Goal: Find specific page/section: Find specific page/section

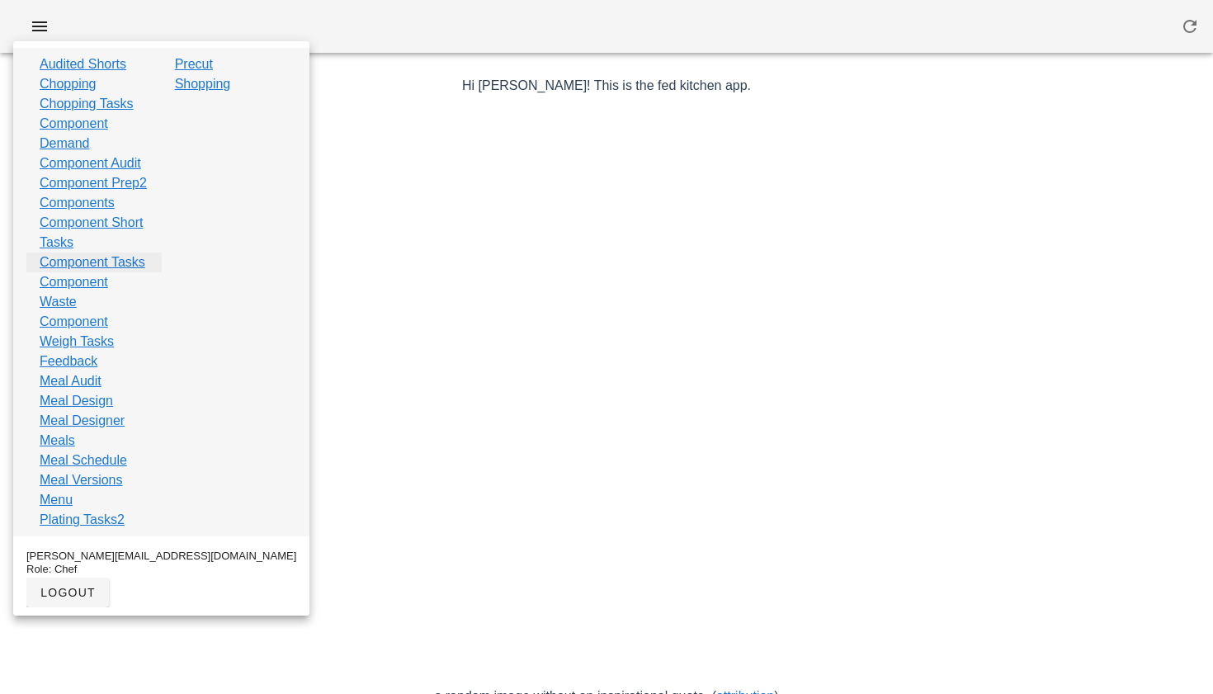
click at [72, 272] on link "Component Tasks" at bounding box center [93, 262] width 106 height 20
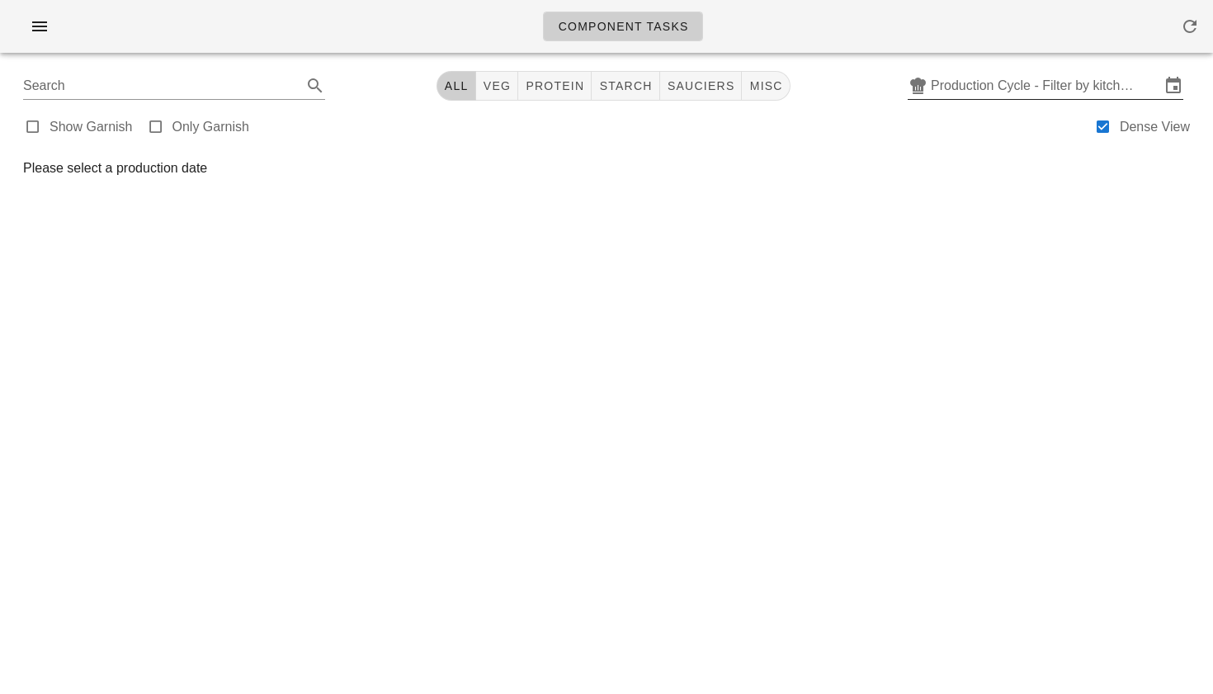
click at [1004, 88] on input "Production Cycle - Filter by kitchen production schedules" at bounding box center [1045, 86] width 229 height 26
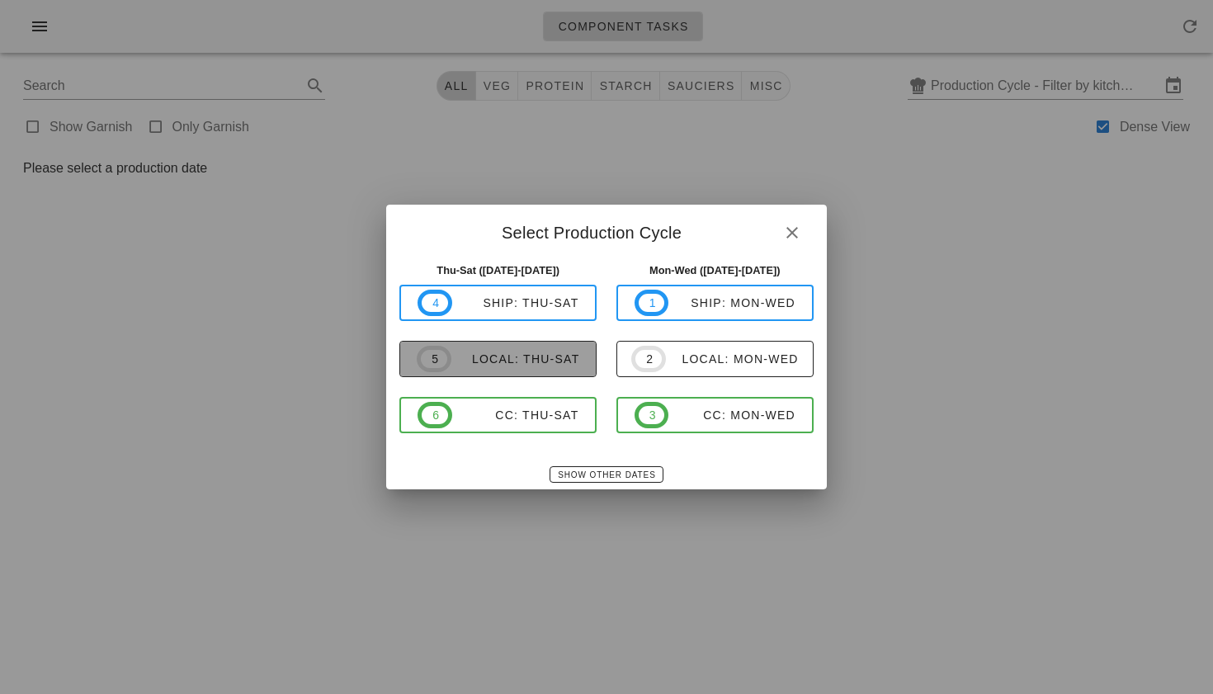
click at [507, 364] on div "local: Thu-Sat" at bounding box center [515, 358] width 129 height 13
type input "local: Thu-Sat ([DATE]-[DATE])"
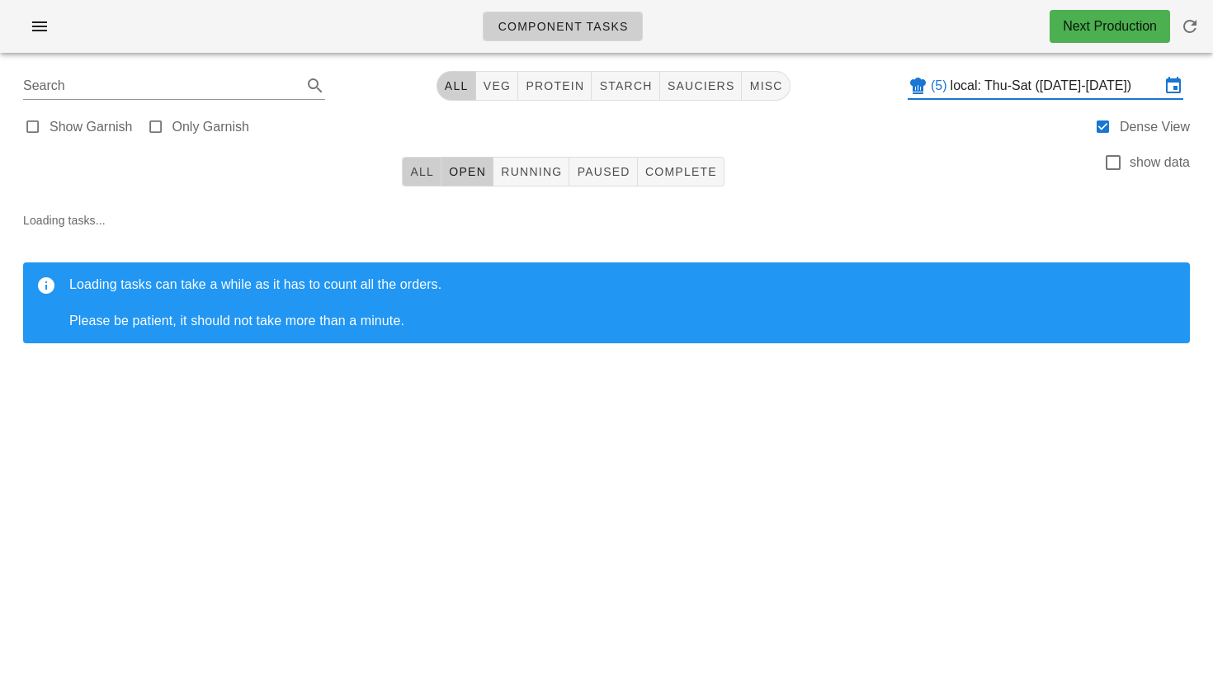
click at [422, 174] on span "All" at bounding box center [421, 171] width 25 height 13
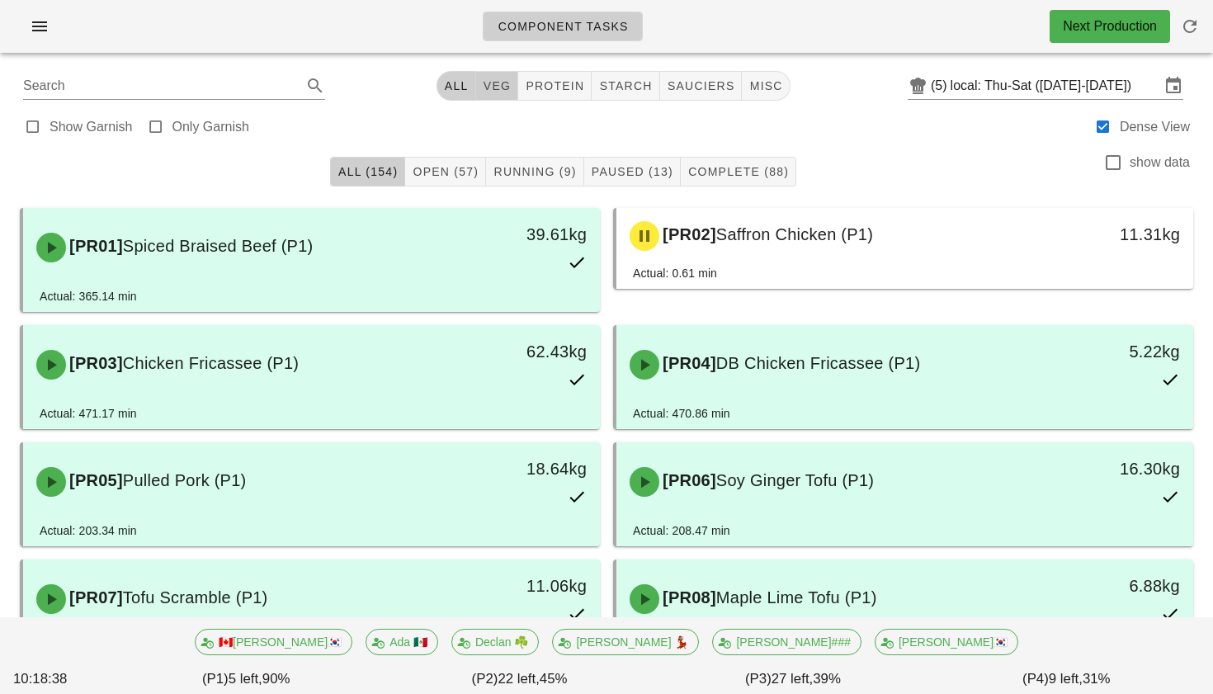
click at [494, 92] on span "veg" at bounding box center [497, 85] width 29 height 13
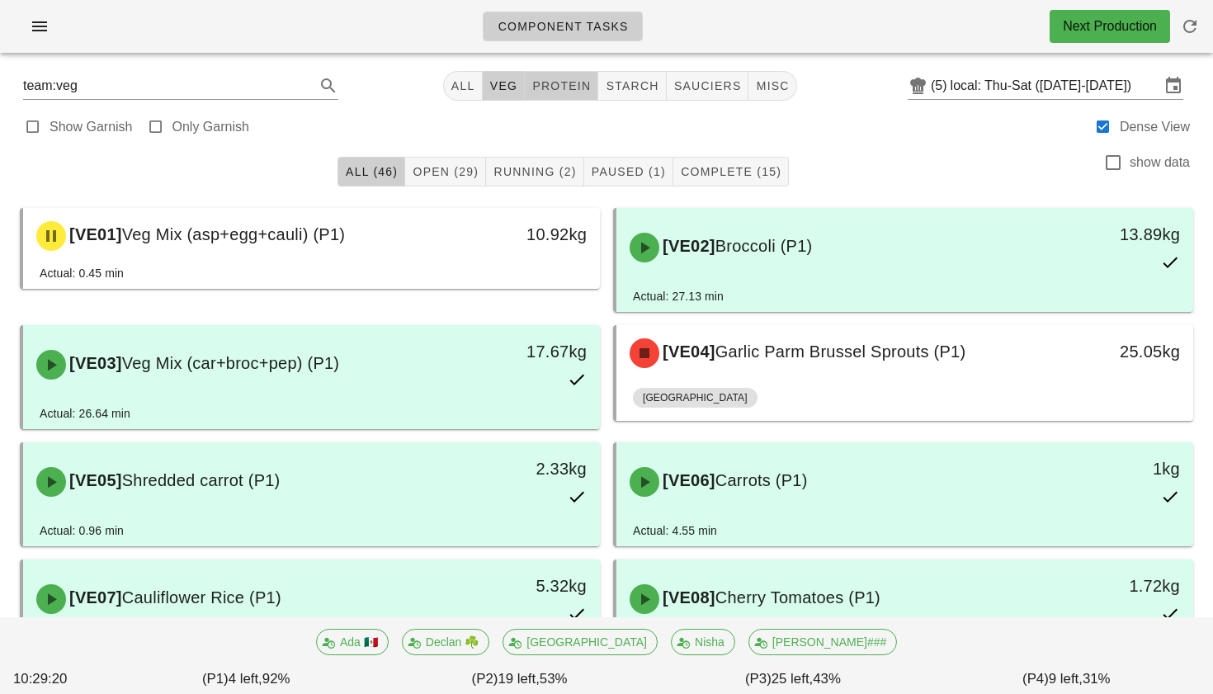
click at [580, 85] on span "protein" at bounding box center [560, 85] width 59 height 13
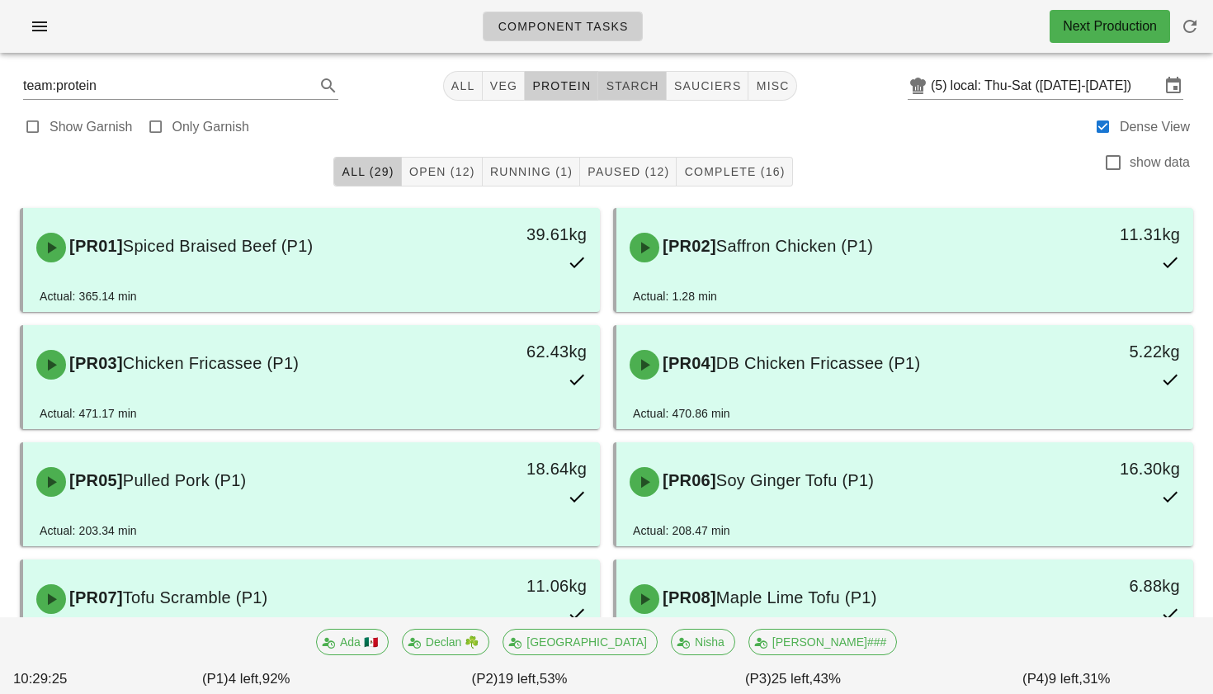
click at [606, 84] on span "starch" at bounding box center [632, 85] width 54 height 13
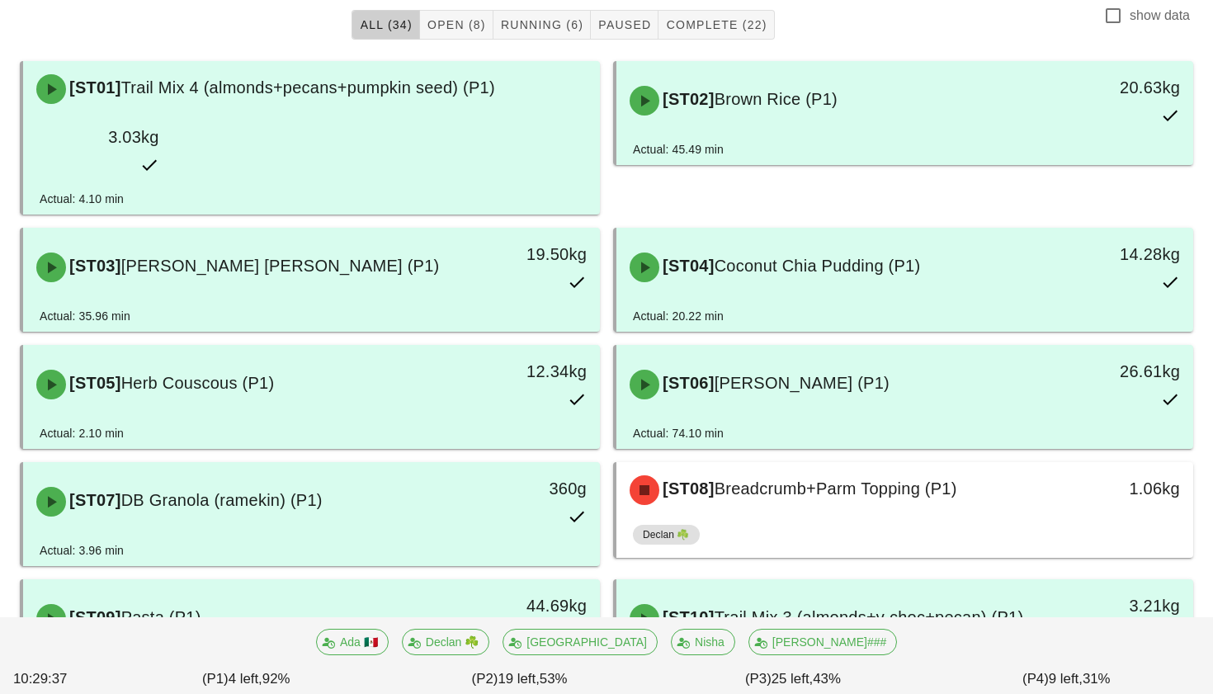
scroll to position [221, 0]
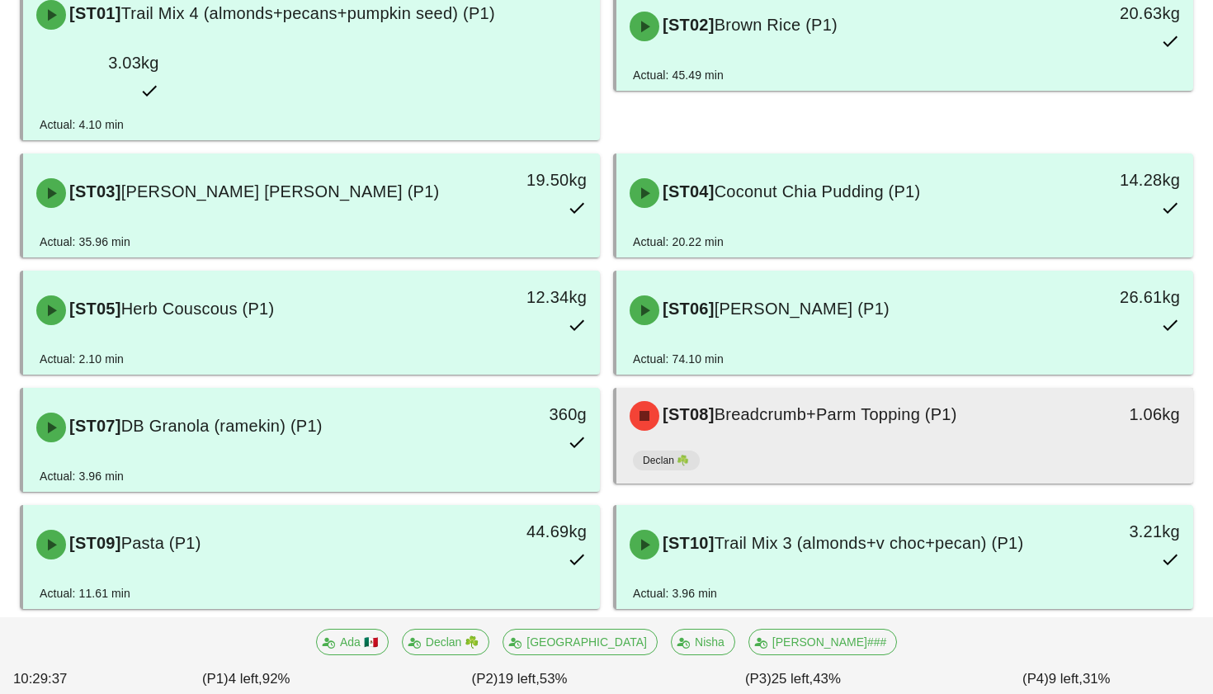
click at [925, 444] on div "Declan ☘️" at bounding box center [905, 464] width 544 height 40
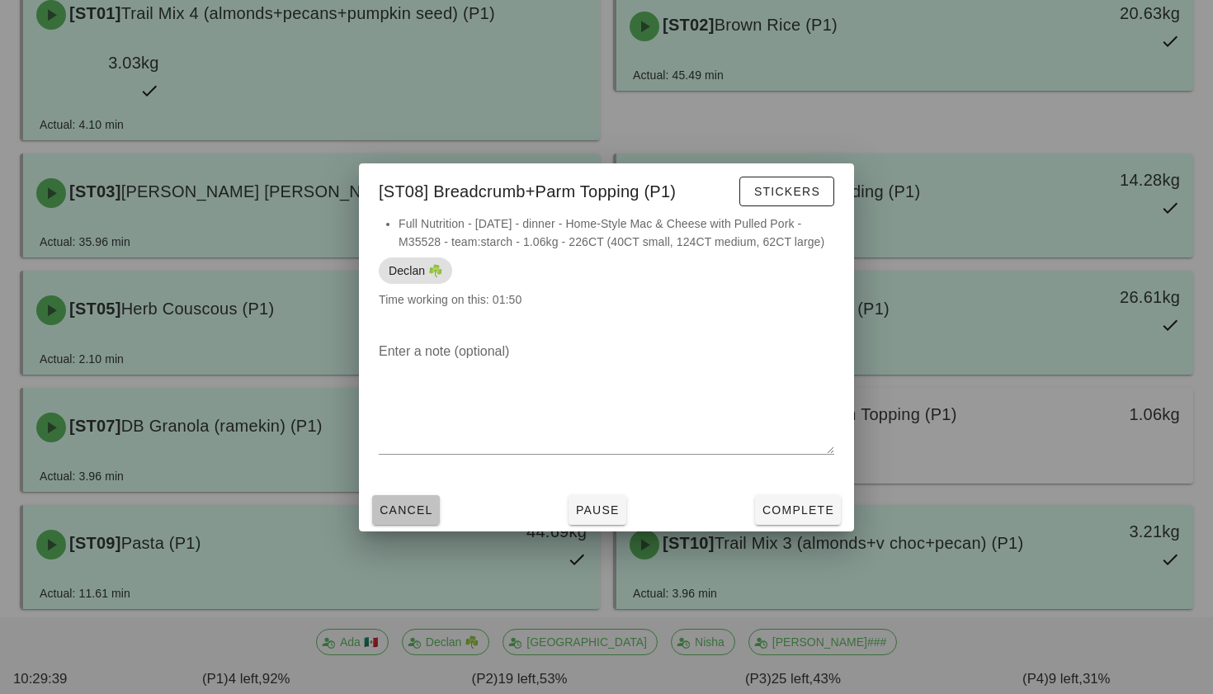
click at [402, 523] on button "Cancel" at bounding box center [406, 510] width 68 height 30
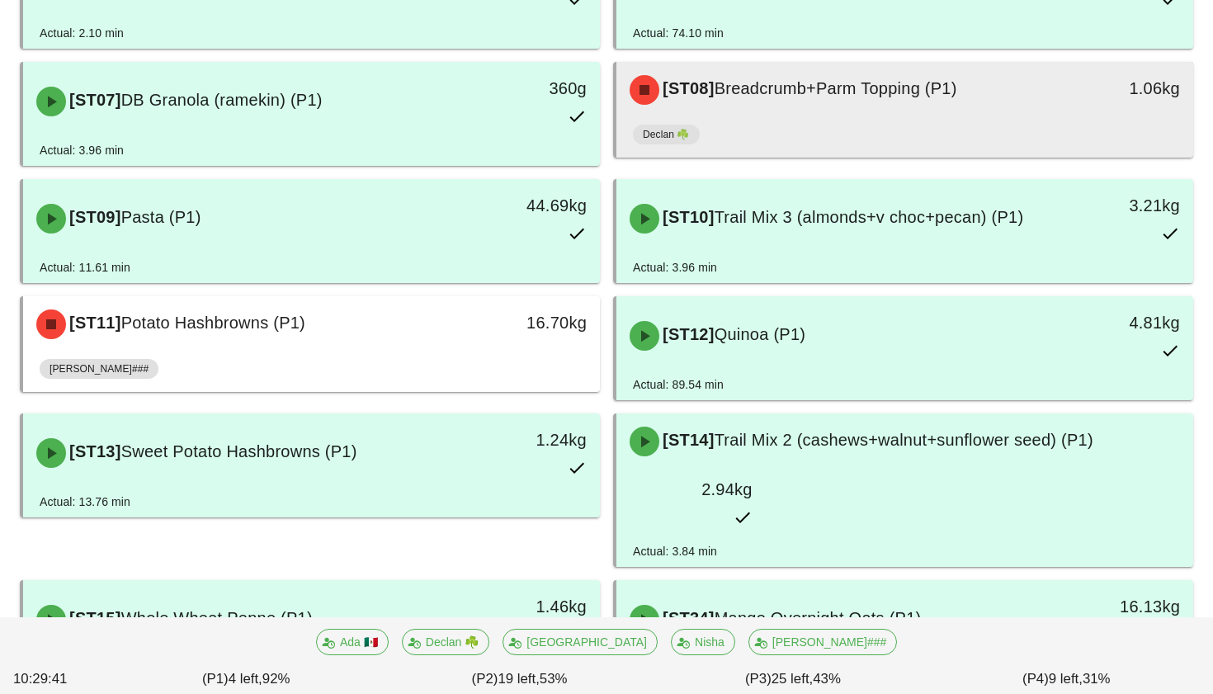
scroll to position [551, 0]
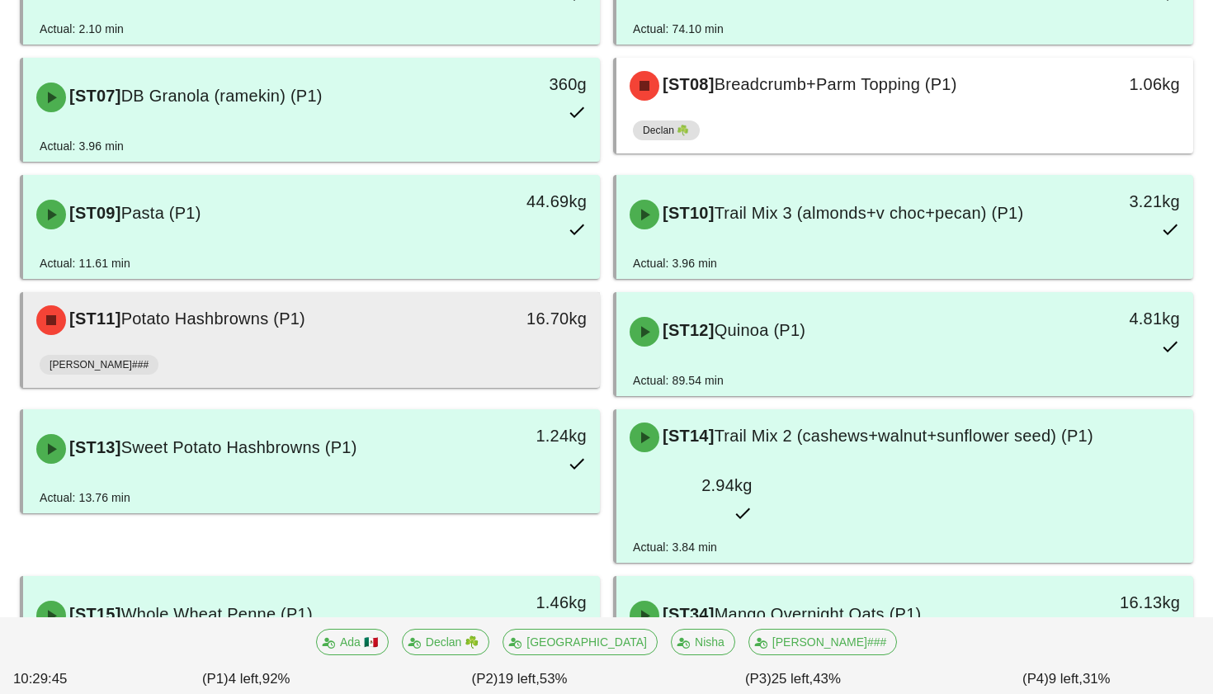
click at [464, 348] on div "[PERSON_NAME]###" at bounding box center [312, 368] width 544 height 40
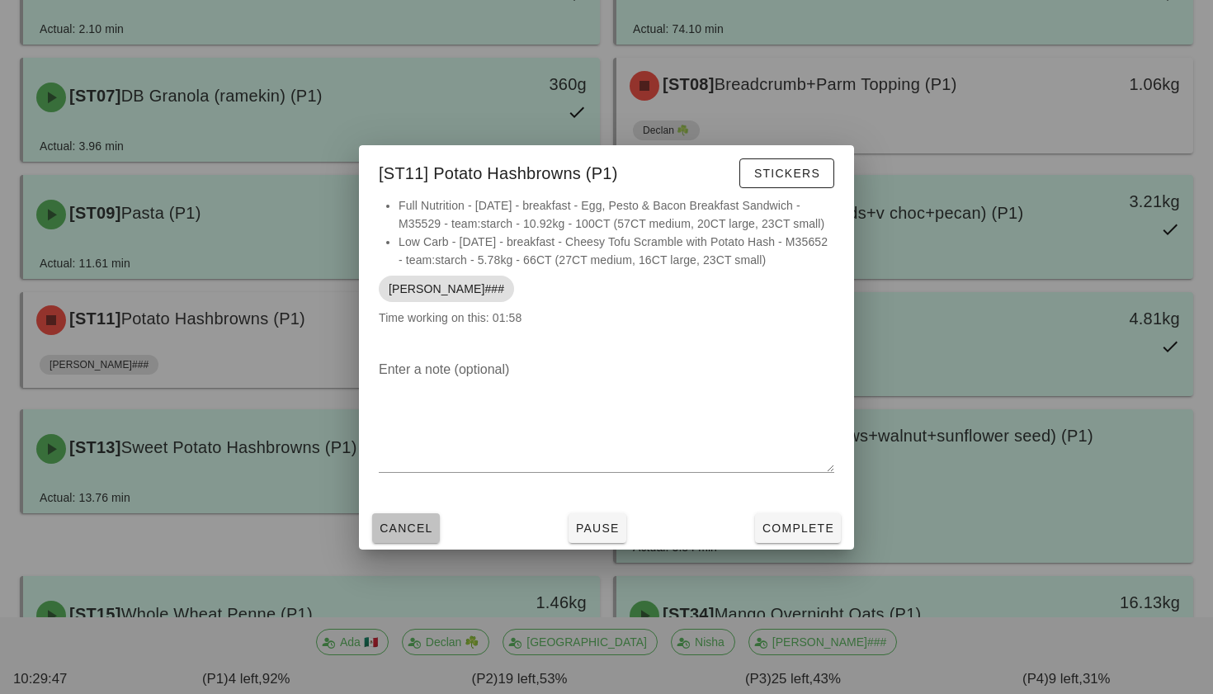
click at [411, 521] on span "Cancel" at bounding box center [406, 527] width 54 height 13
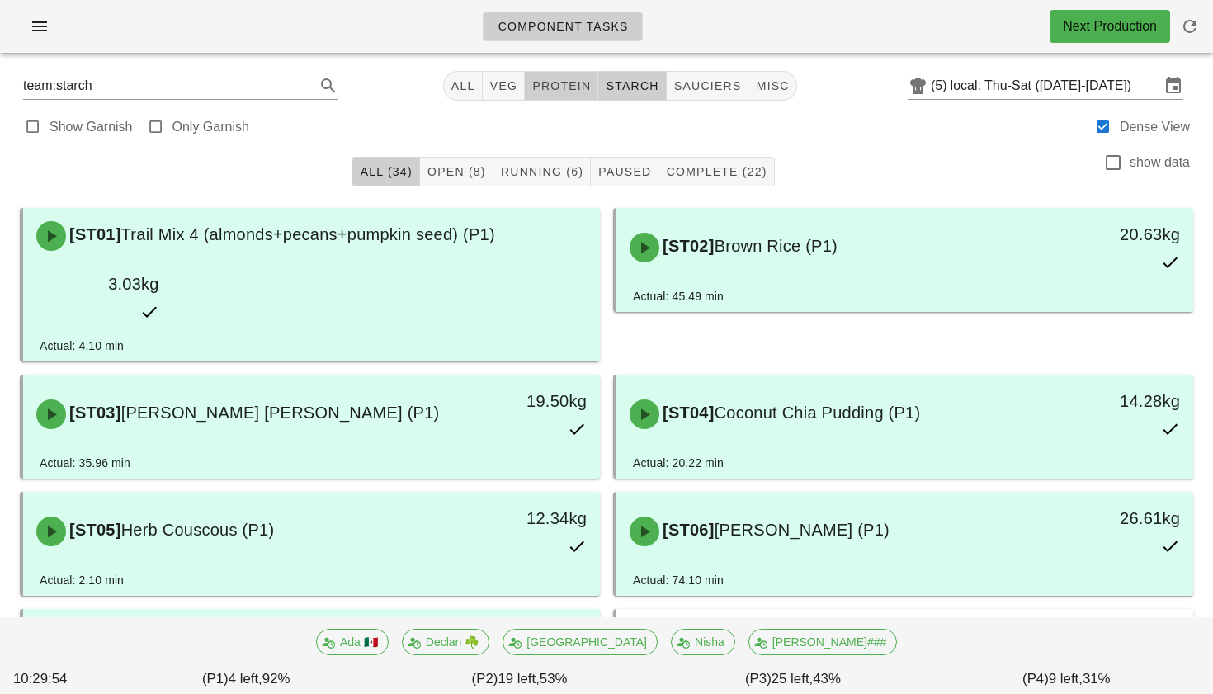
click at [557, 81] on span "protein" at bounding box center [560, 85] width 59 height 13
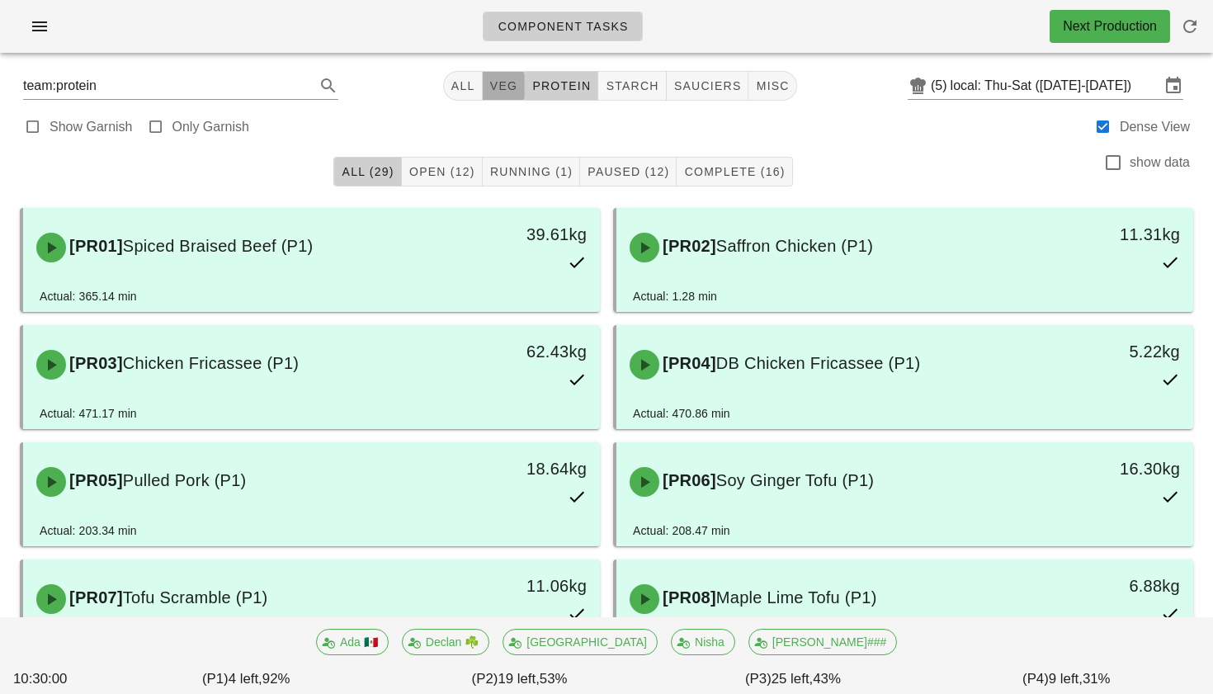
click at [498, 74] on button "veg" at bounding box center [504, 86] width 43 height 30
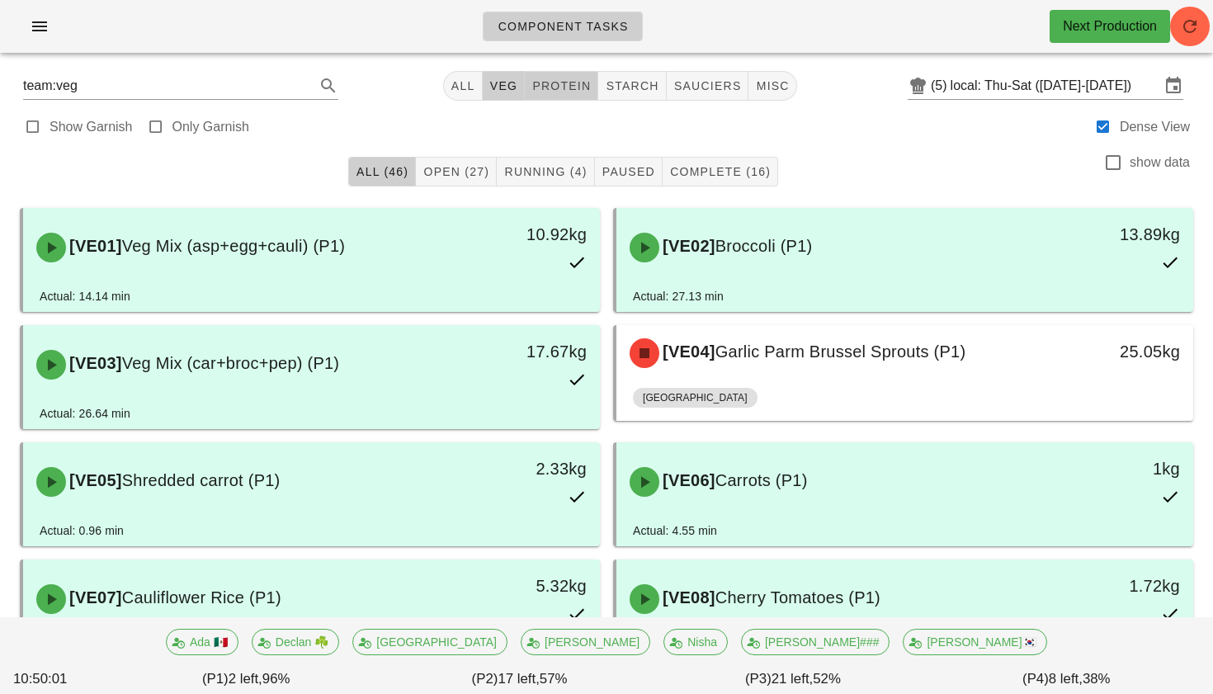
click at [549, 92] on span "protein" at bounding box center [560, 85] width 59 height 13
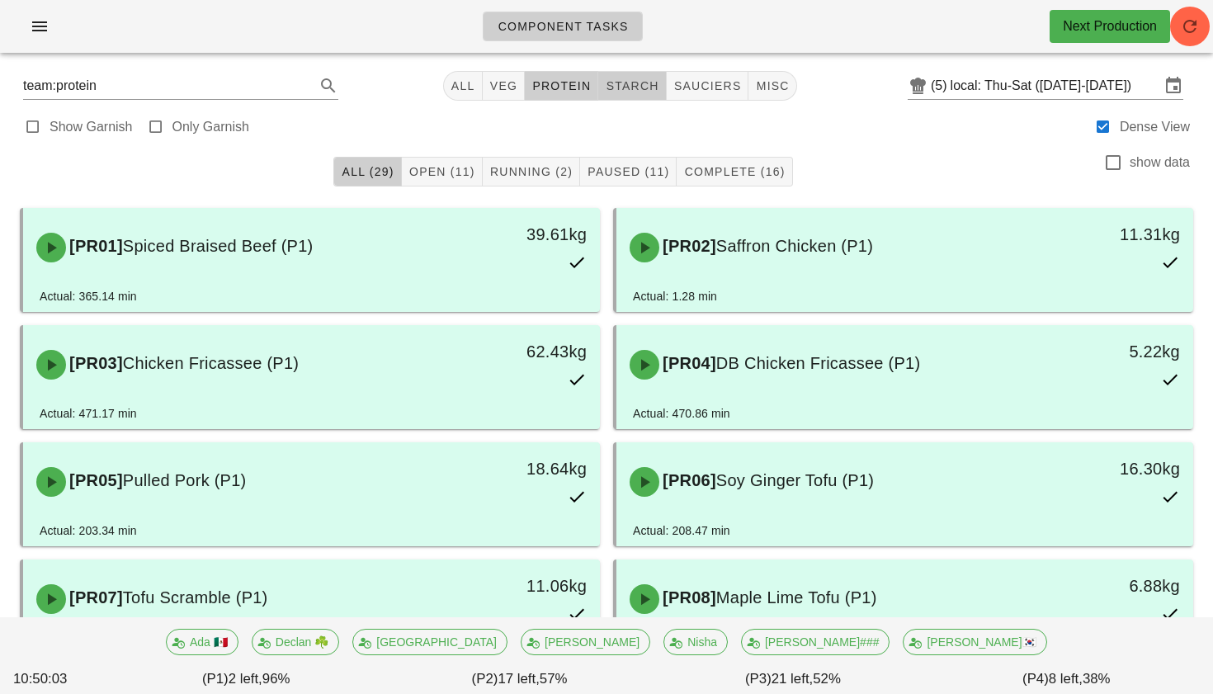
click at [635, 74] on button "starch" at bounding box center [632, 86] width 68 height 30
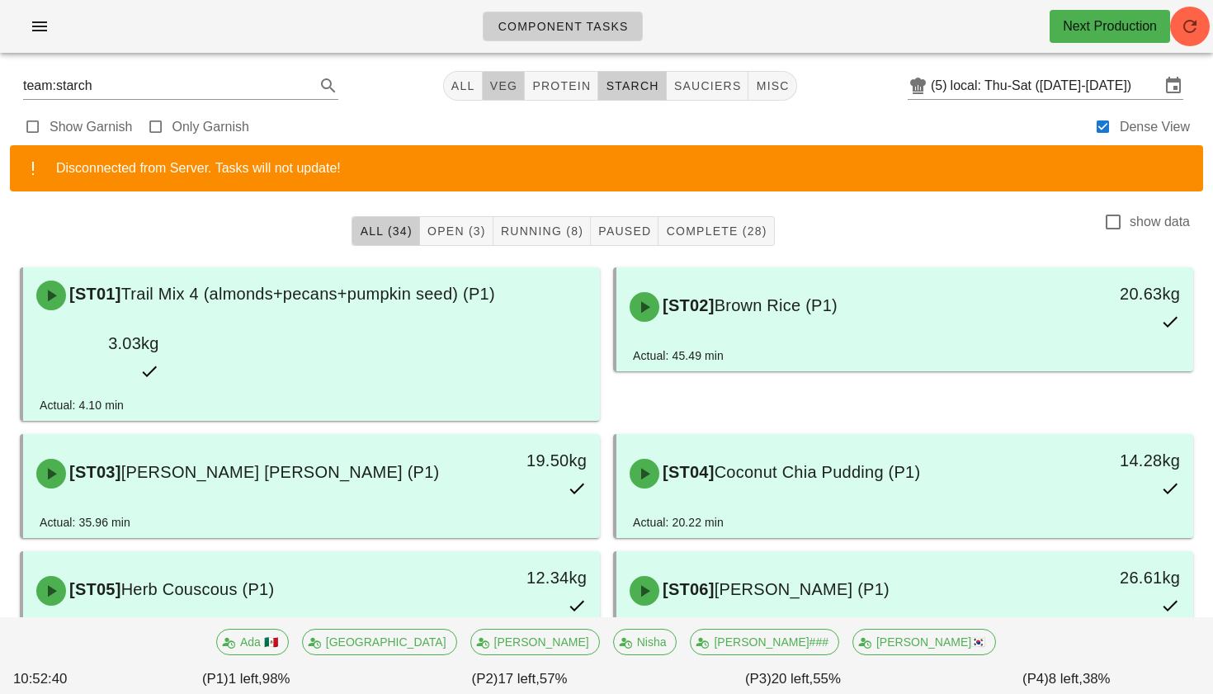
click at [505, 86] on span "veg" at bounding box center [503, 85] width 29 height 13
type input "team:veg"
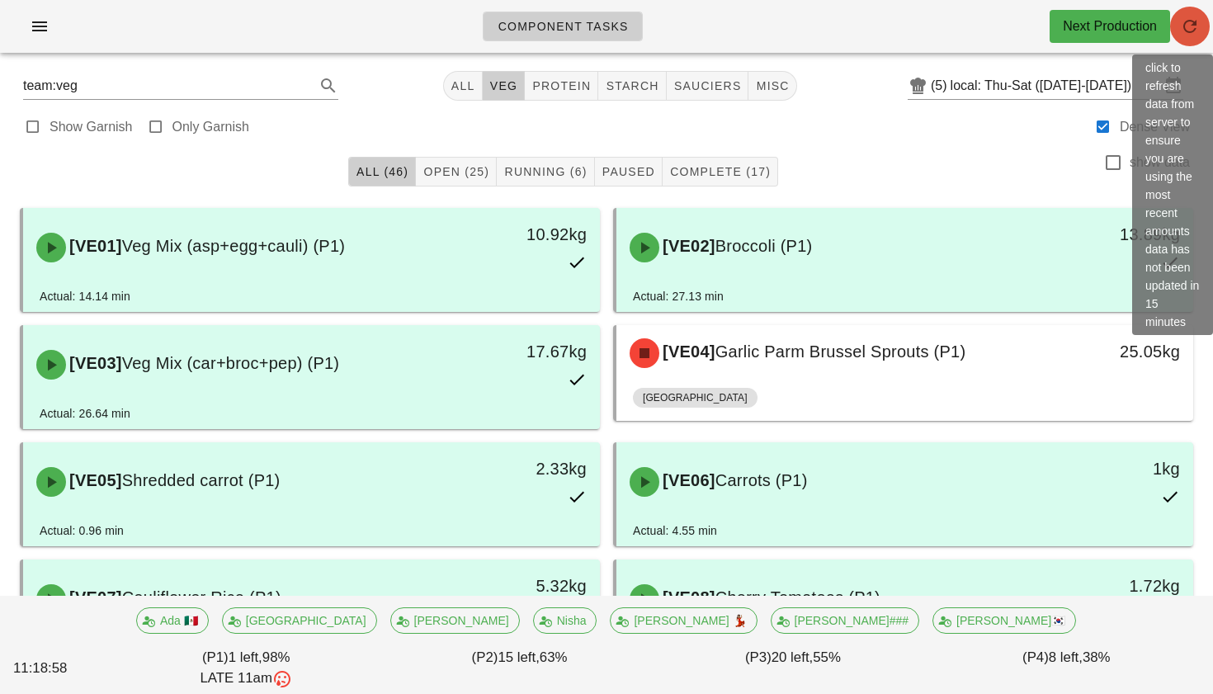
click at [1201, 19] on span "button" at bounding box center [1190, 27] width 40 height 20
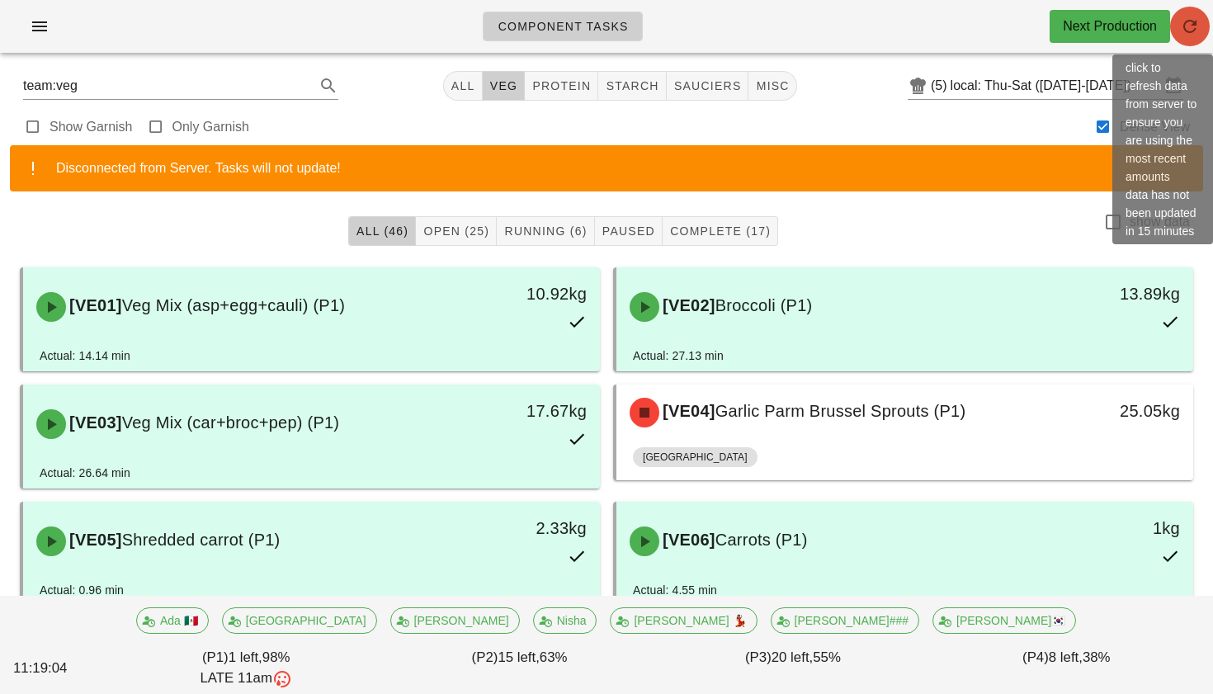
click at [1195, 42] on button "button" at bounding box center [1190, 27] width 40 height 40
